Goal: Check status: Check status

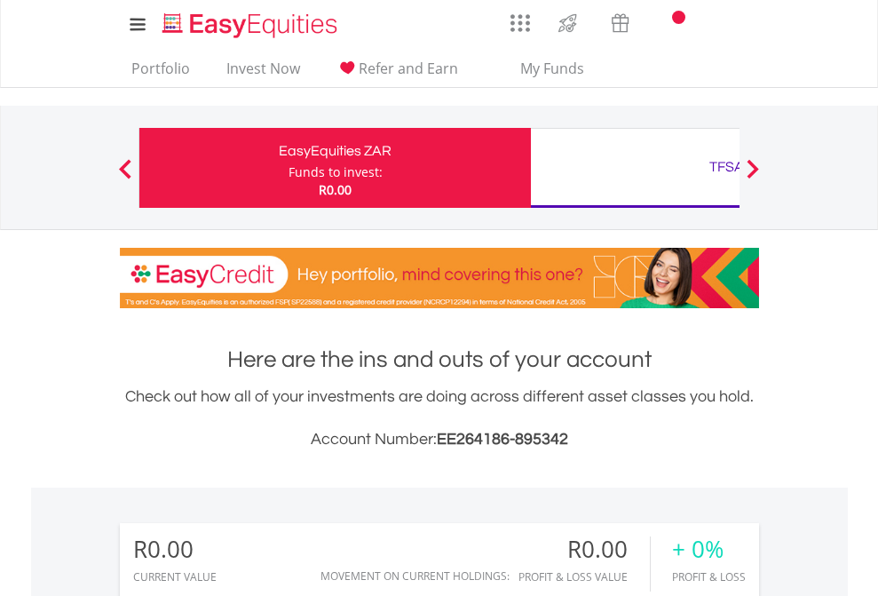
scroll to position [170, 279]
click at [289, 168] on div "Funds to invest:" at bounding box center [336, 172] width 94 height 18
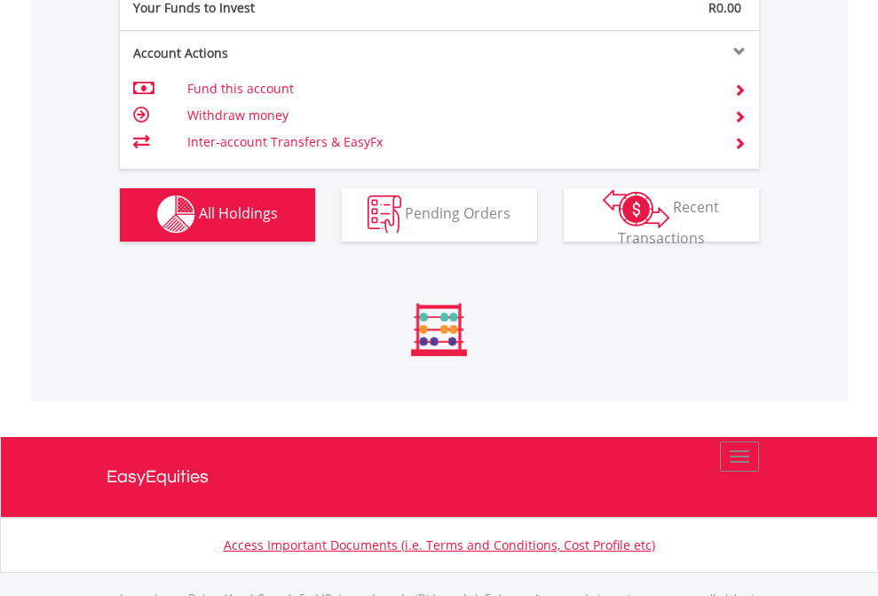
scroll to position [1758, 0]
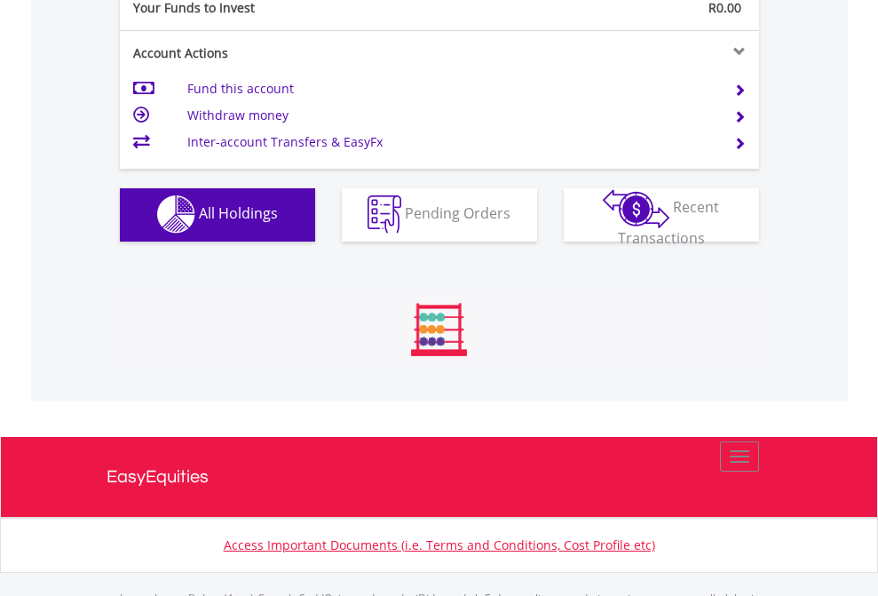
scroll to position [1758, 0]
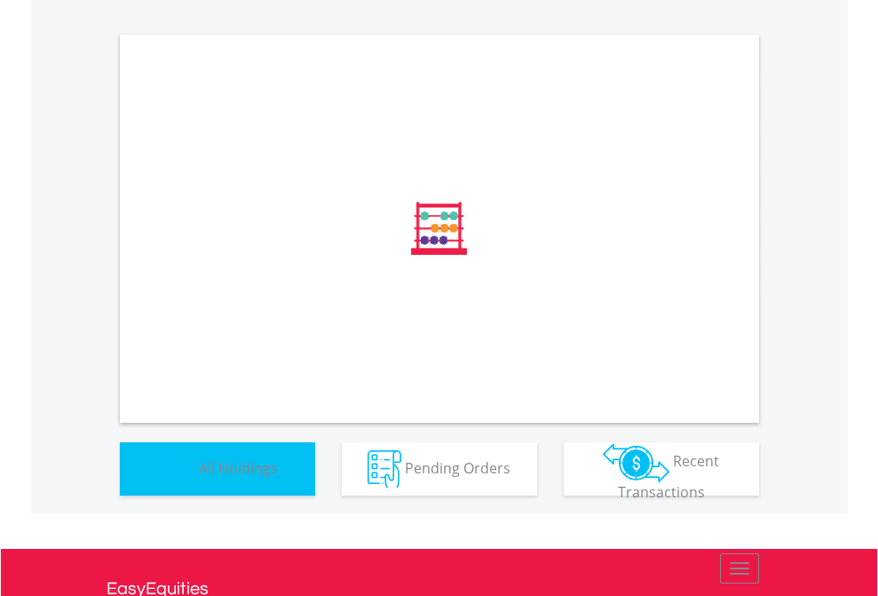
click at [199, 477] on span "All Holdings" at bounding box center [238, 467] width 79 height 20
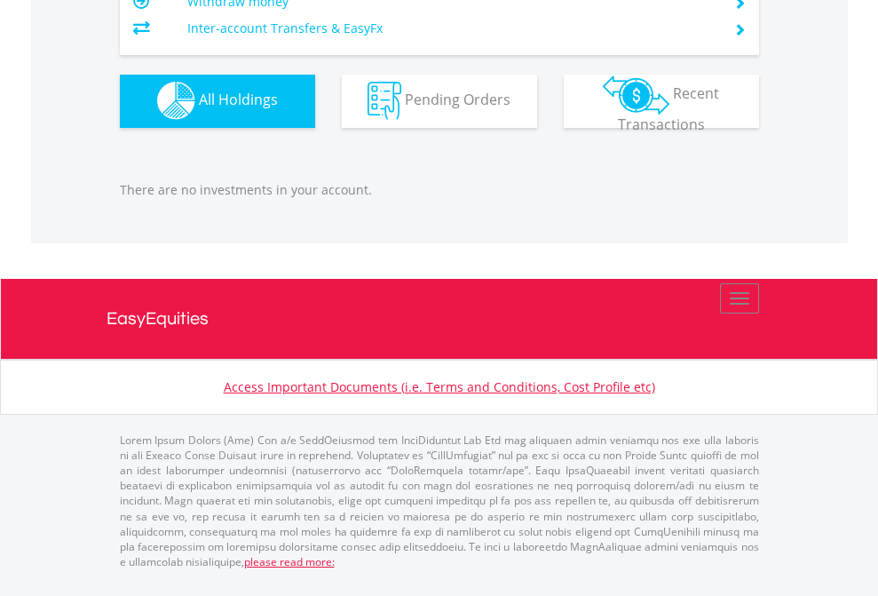
scroll to position [170, 279]
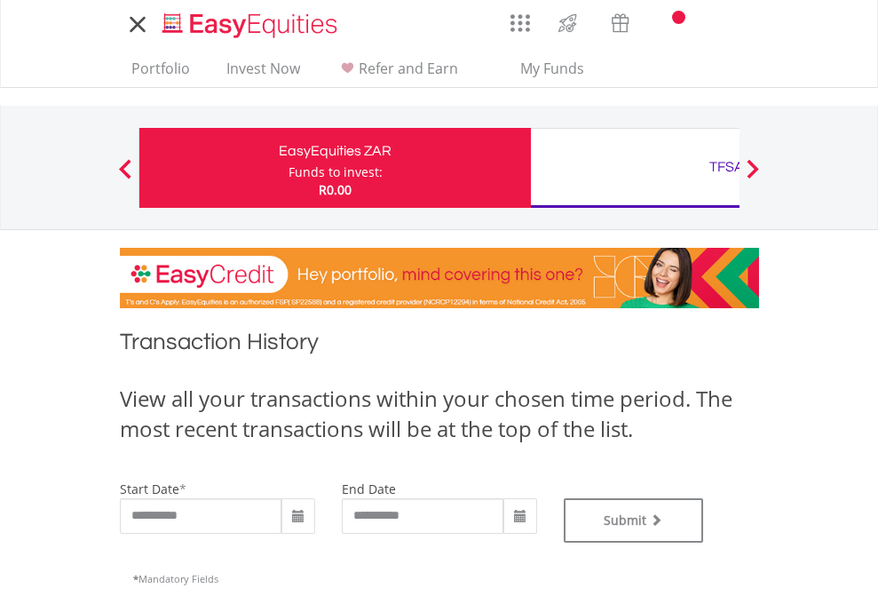
type input "**********"
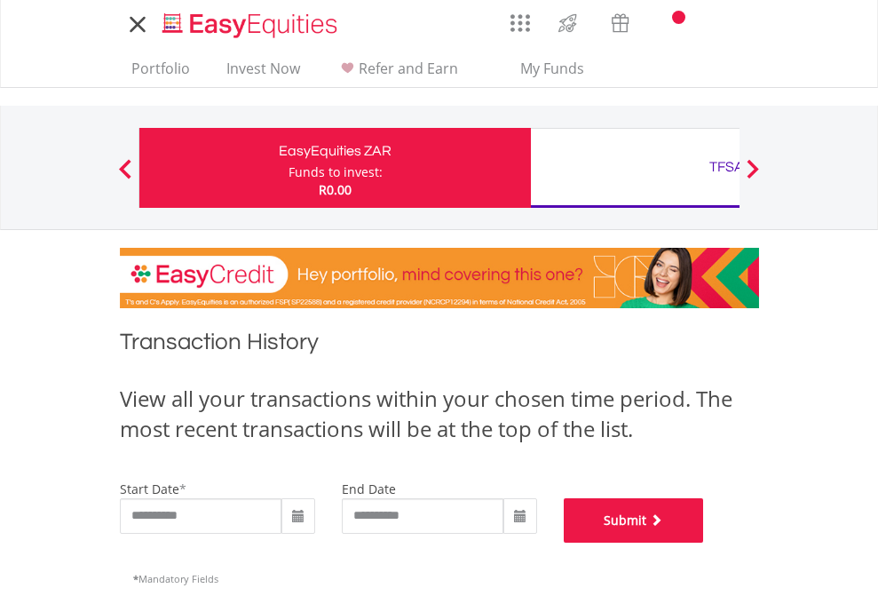
click at [704, 543] on button "Submit" at bounding box center [634, 520] width 140 height 44
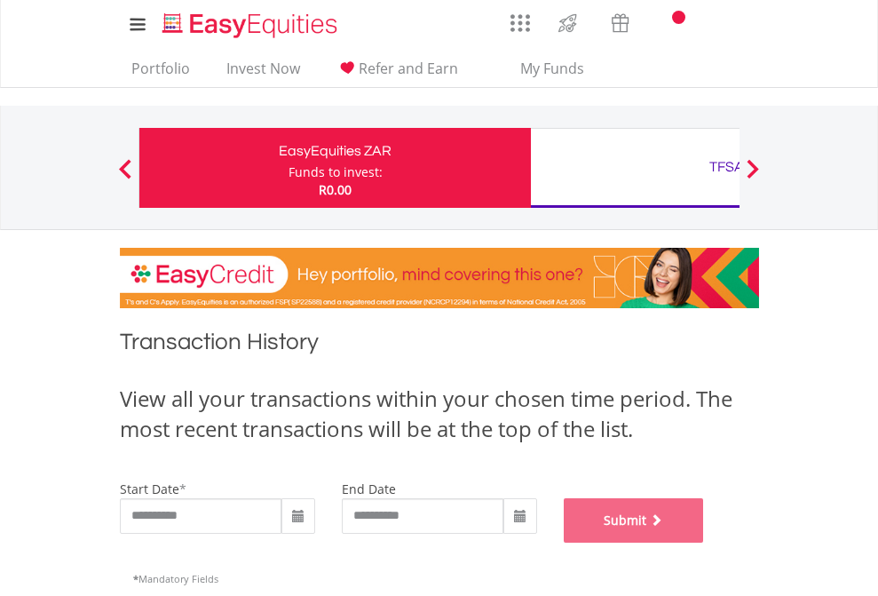
scroll to position [720, 0]
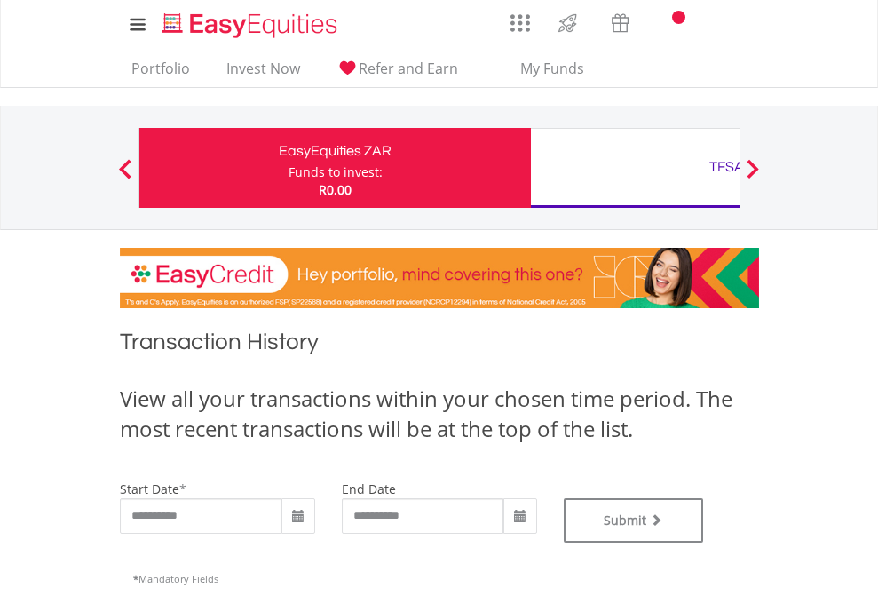
click at [635, 168] on div "TFSA" at bounding box center [727, 167] width 370 height 25
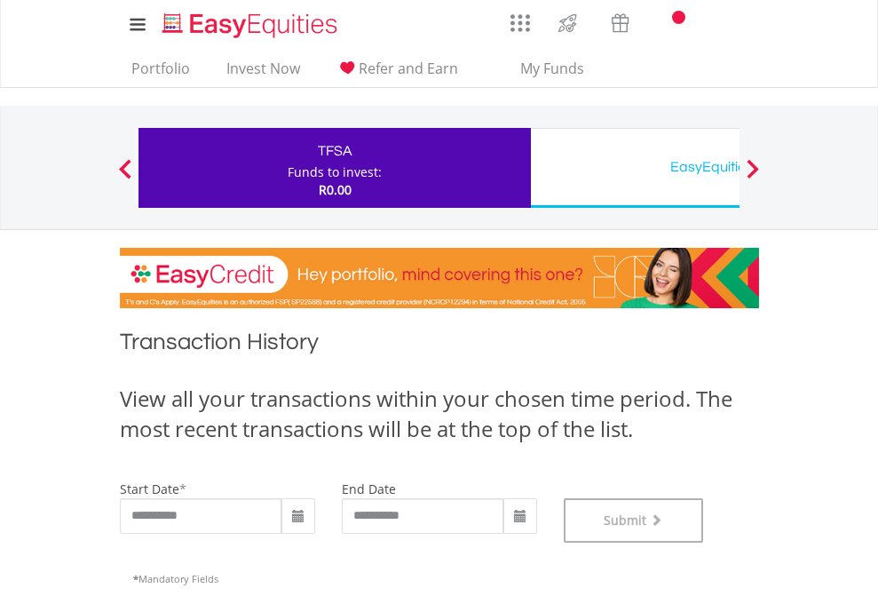
scroll to position [720, 0]
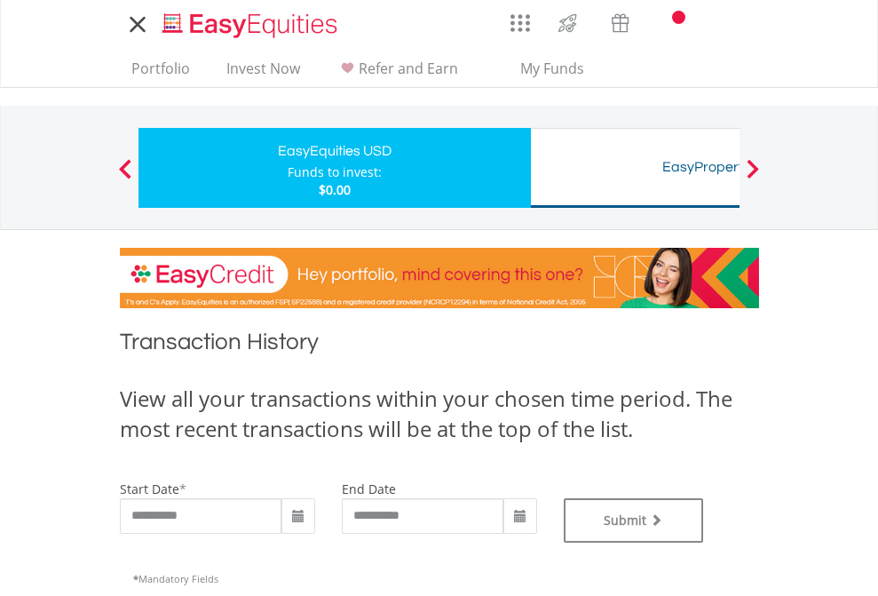
type input "**********"
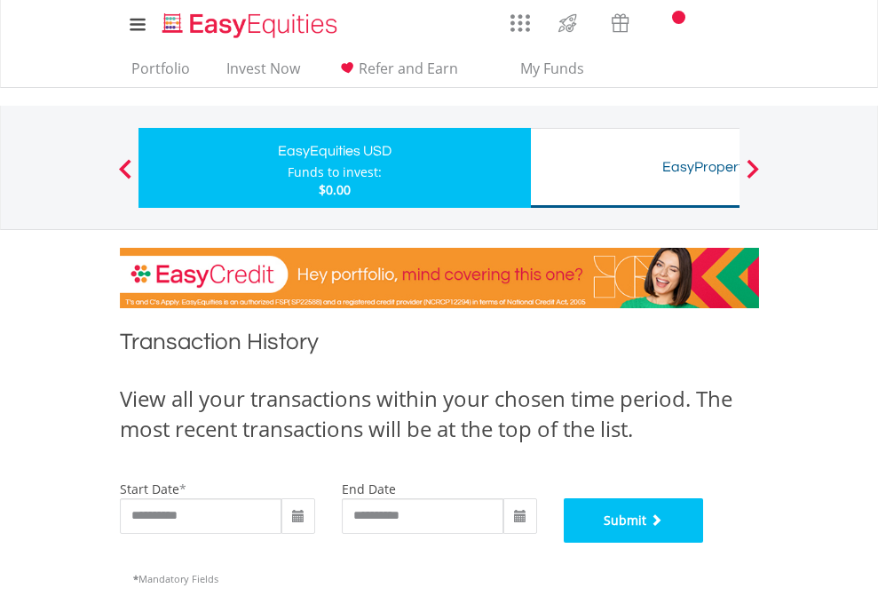
click at [704, 543] on button "Submit" at bounding box center [634, 520] width 140 height 44
